Goal: Transaction & Acquisition: Purchase product/service

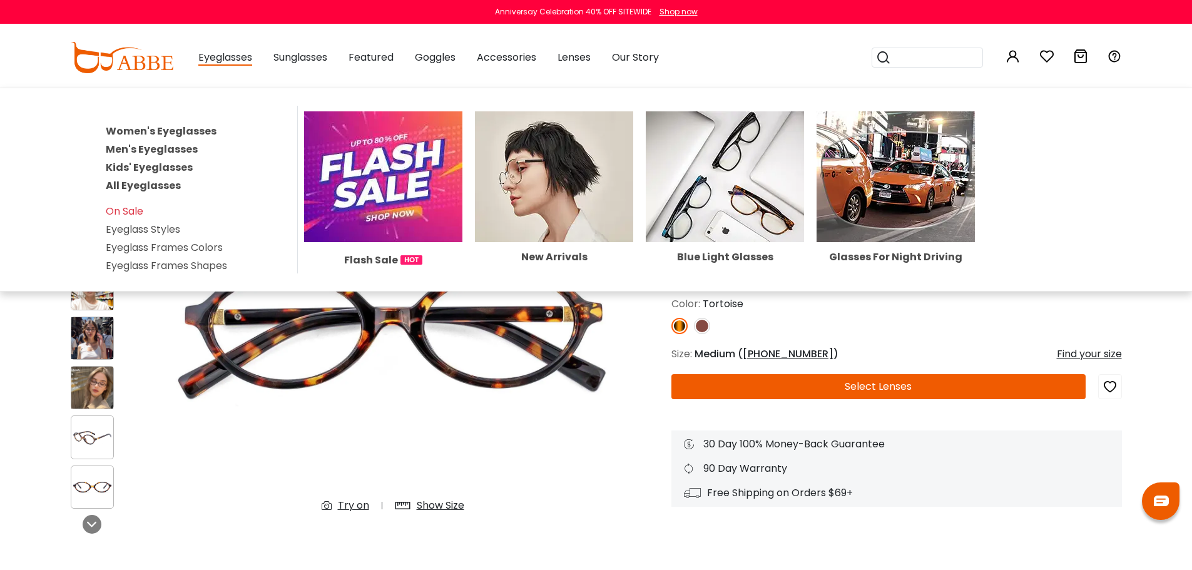
click at [193, 130] on link "Women's Eyeglasses" at bounding box center [161, 131] width 111 height 14
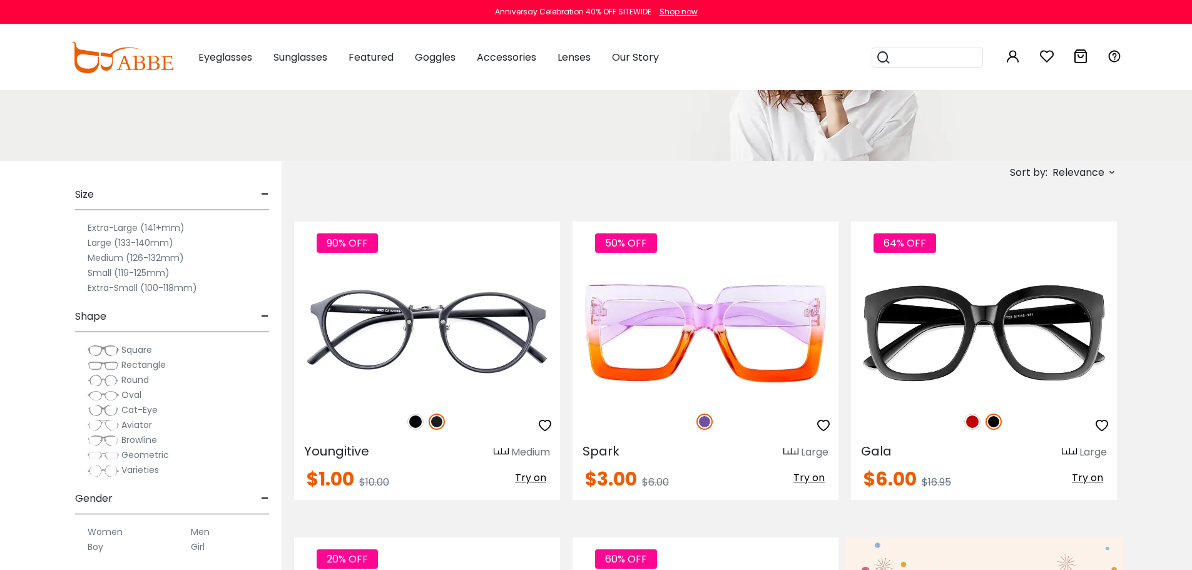
scroll to position [250, 0]
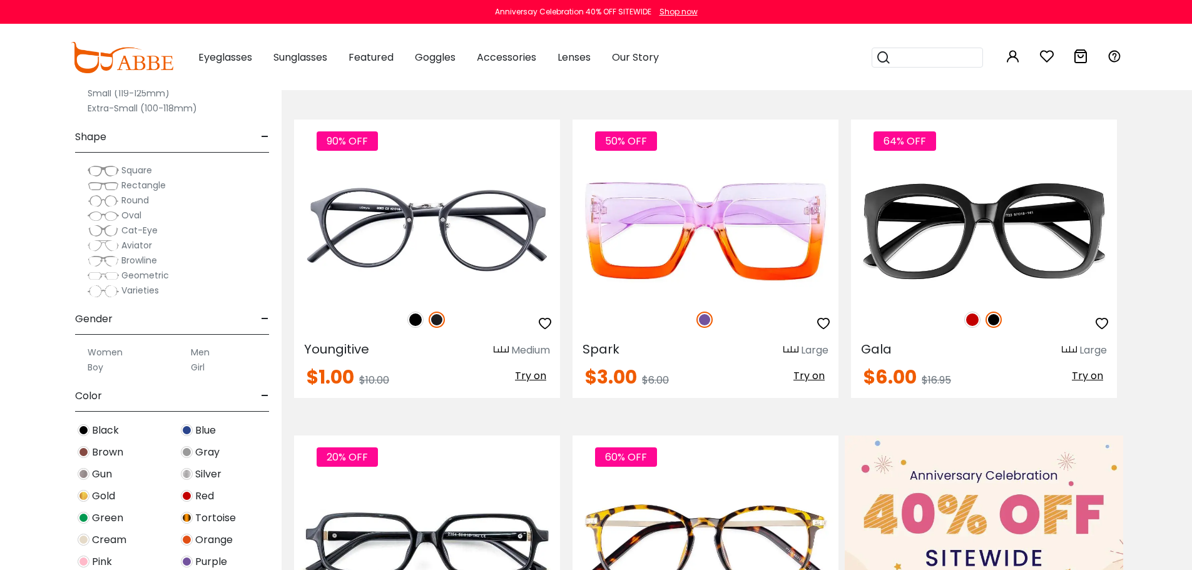
click at [100, 93] on label "Small (119-125mm)" at bounding box center [129, 93] width 82 height 15
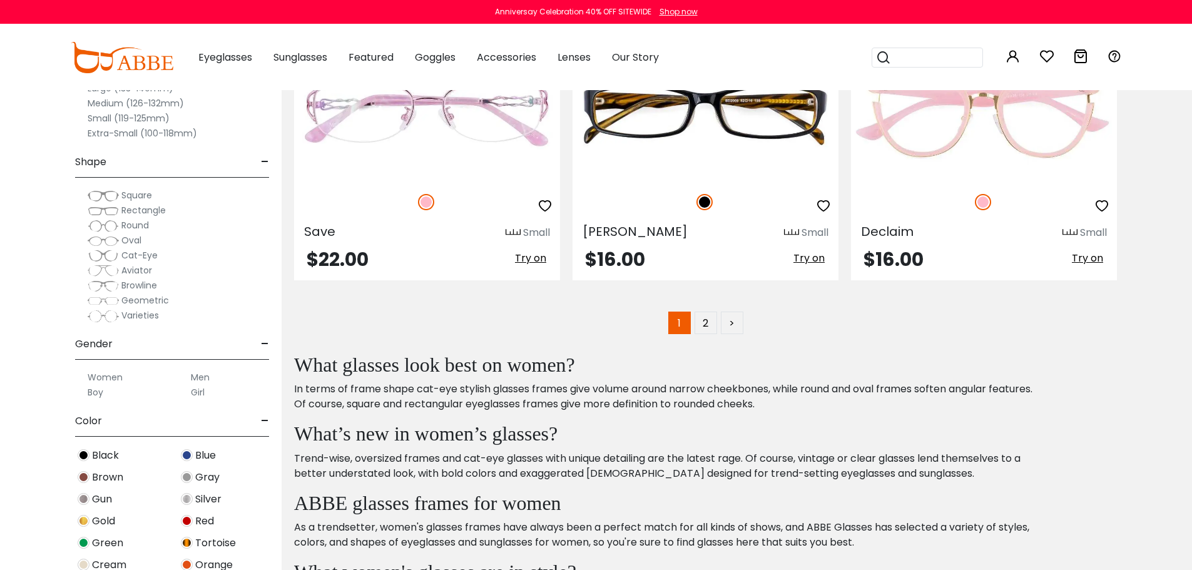
scroll to position [6443, 0]
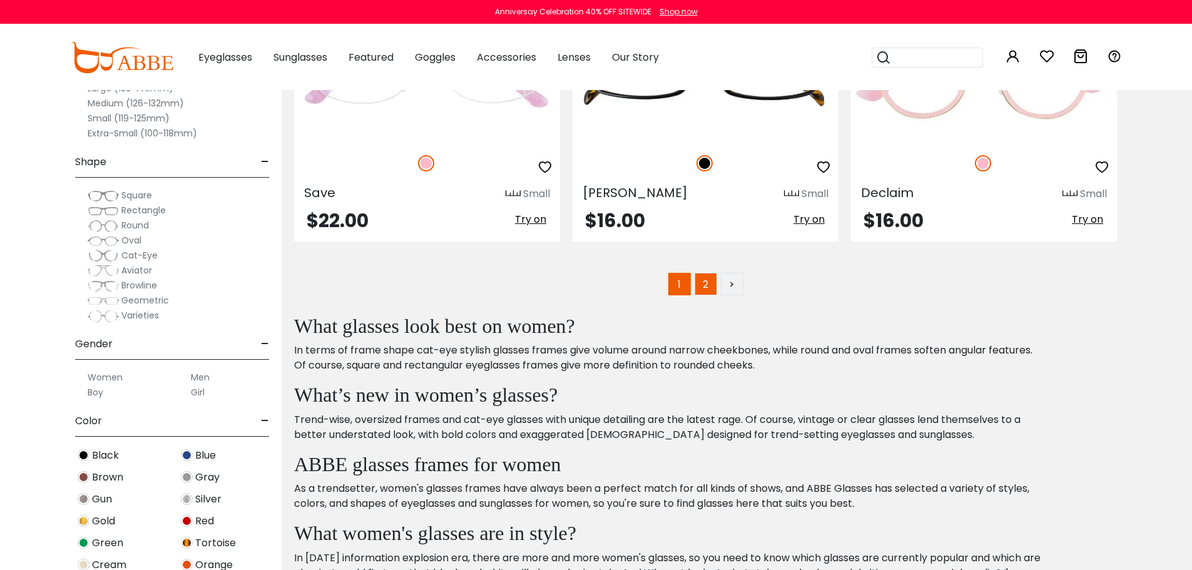
click at [701, 287] on link "2" at bounding box center [705, 284] width 23 height 23
